Goal: Information Seeking & Learning: Learn about a topic

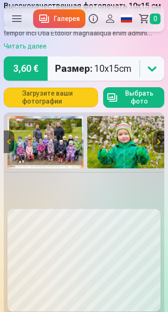
scroll to position [41, 0]
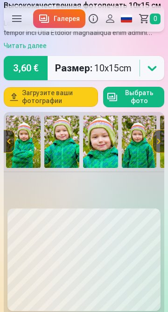
click at [127, 135] on img at bounding box center [139, 142] width 35 height 52
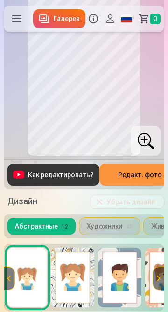
scroll to position [228, 0]
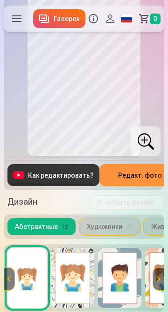
click at [53, 11] on link "Галерея" at bounding box center [59, 18] width 52 height 19
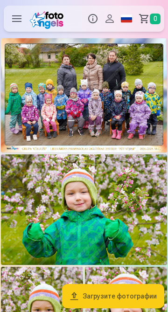
click at [92, 164] on img at bounding box center [84, 209] width 166 height 110
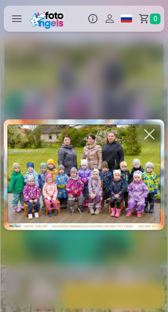
scroll to position [0, 168]
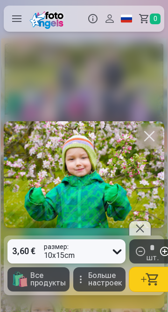
click at [44, 281] on span "Все продукты" at bounding box center [47, 279] width 35 height 15
click at [20, 24] on label at bounding box center [17, 19] width 26 height 26
click at [51, 285] on span "Все продукты" at bounding box center [47, 279] width 35 height 15
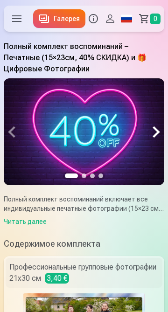
click at [55, 23] on link "Галерея" at bounding box center [59, 18] width 52 height 19
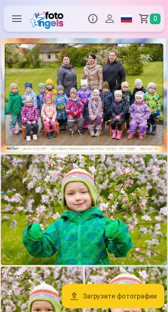
click at [65, 207] on img at bounding box center [84, 209] width 166 height 110
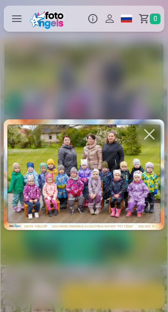
scroll to position [0, 168]
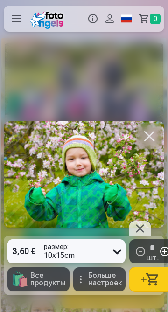
click at [17, 18] on label at bounding box center [17, 19] width 26 height 26
click at [16, 18] on label at bounding box center [17, 19] width 26 height 26
click at [92, 283] on span "Больше настроек" at bounding box center [105, 279] width 34 height 15
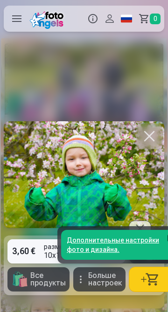
click at [108, 248] on link "Дополнительные настройки фото и дизайна." at bounding box center [120, 245] width 118 height 30
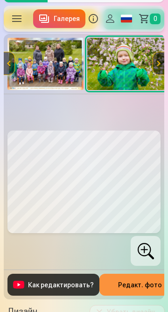
scroll to position [122, 0]
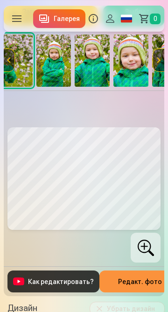
click at [93, 62] on img at bounding box center [92, 60] width 35 height 52
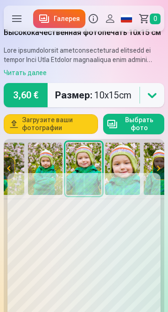
scroll to position [8, 0]
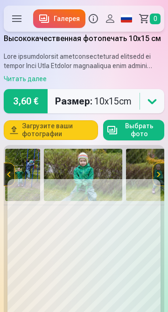
click at [102, 173] on img at bounding box center [83, 175] width 78 height 52
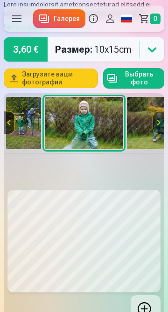
scroll to position [59, 0]
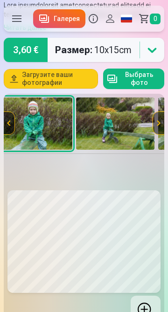
click at [127, 120] on img at bounding box center [115, 123] width 78 height 52
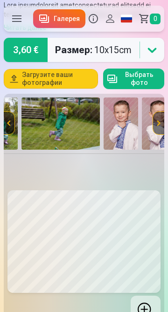
click at [127, 119] on img at bounding box center [120, 123] width 35 height 52
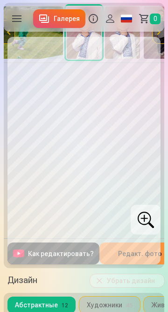
scroll to position [152, 0]
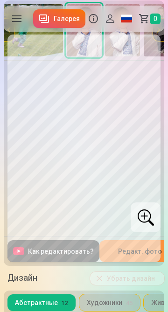
click at [20, 20] on label at bounding box center [17, 19] width 26 height 26
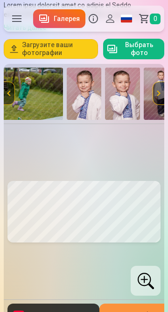
scroll to position [68, 0]
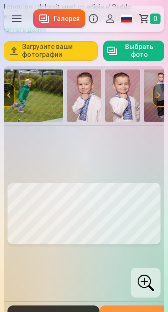
click at [127, 99] on img at bounding box center [122, 95] width 35 height 52
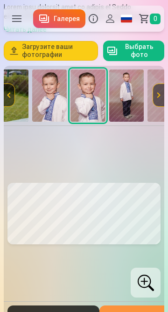
scroll to position [0, 897]
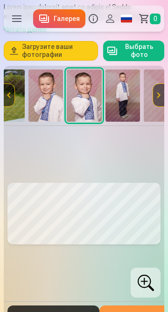
click at [83, 104] on img at bounding box center [84, 95] width 35 height 52
click at [116, 105] on img at bounding box center [122, 95] width 35 height 52
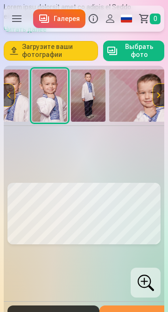
scroll to position [0, 936]
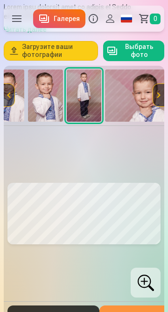
click at [58, 20] on link "Галерея" at bounding box center [59, 18] width 52 height 19
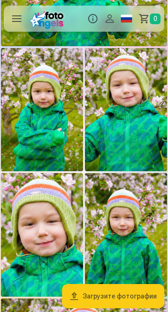
scroll to position [254, 0]
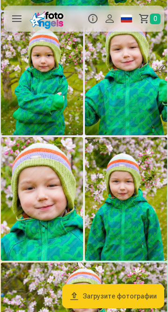
click at [60, 188] on img at bounding box center [42, 198] width 82 height 123
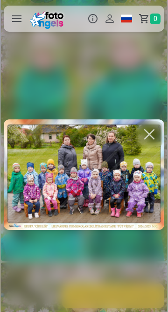
scroll to position [0, 671]
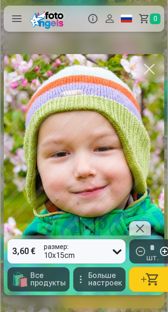
click at [89, 279] on span "Больше настроек" at bounding box center [105, 279] width 34 height 15
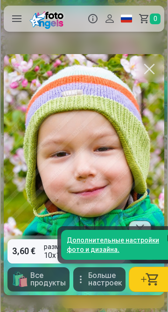
click at [89, 244] on link "Дополнительные настройки фото и дизайна." at bounding box center [120, 245] width 118 height 30
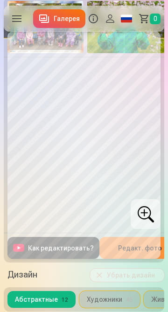
scroll to position [156, 0]
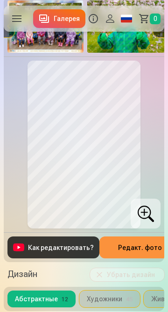
click at [142, 222] on div at bounding box center [145, 213] width 30 height 30
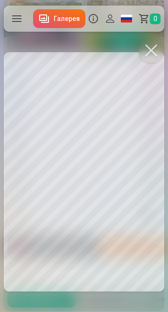
click at [150, 56] on button at bounding box center [151, 50] width 26 height 26
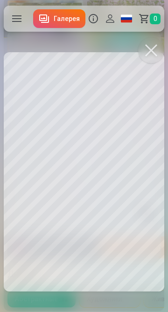
click at [152, 53] on button at bounding box center [151, 50] width 26 height 26
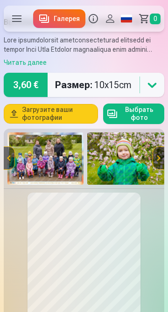
scroll to position [0, 0]
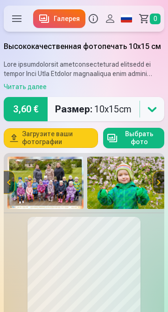
click at [107, 186] on img at bounding box center [126, 183] width 78 height 52
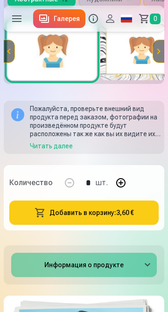
scroll to position [467, 0]
